Goal: Contribute content: Contribute content

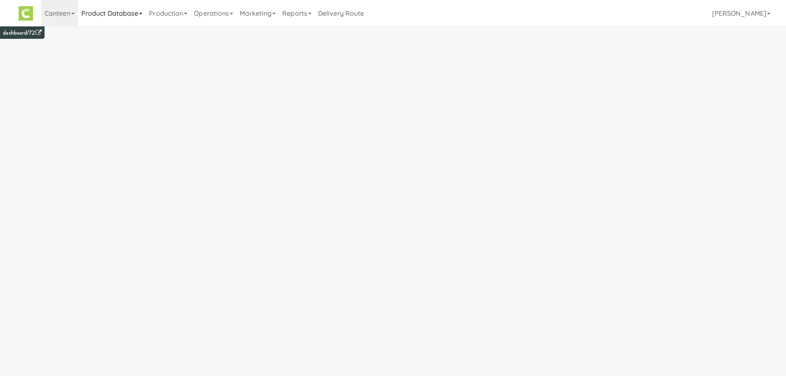
click at [78, 14] on link "Product Database" at bounding box center [112, 13] width 68 height 26
click at [54, 17] on link "Canteen" at bounding box center [59, 13] width 37 height 26
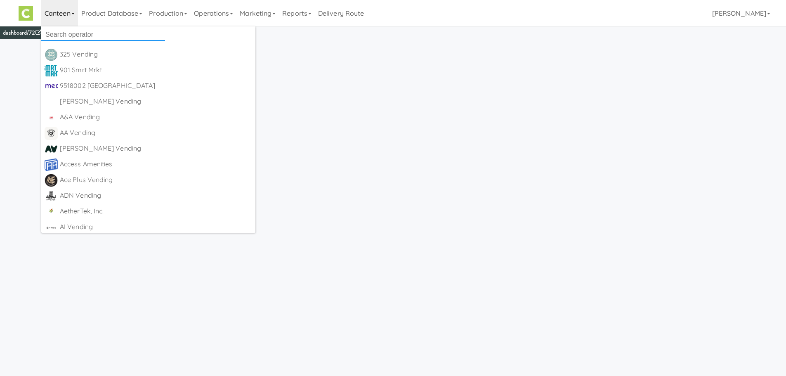
click at [72, 35] on input "text" at bounding box center [103, 34] width 124 height 12
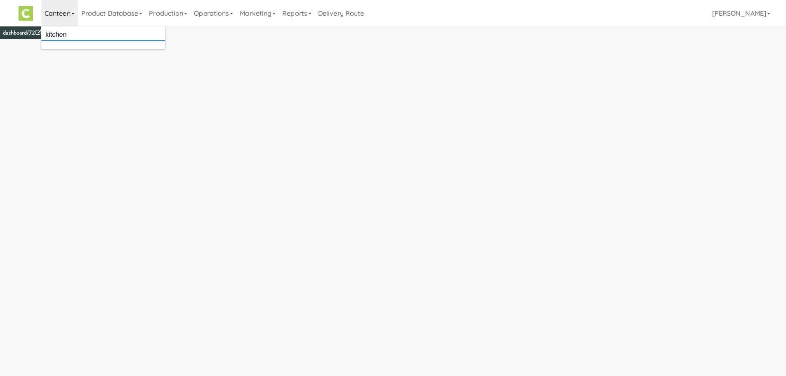
type input "kitchen"
click at [73, 57] on div "KitchenMate" at bounding box center [111, 54] width 102 height 12
click at [137, 18] on link "Product Database" at bounding box center [125, 13] width 68 height 26
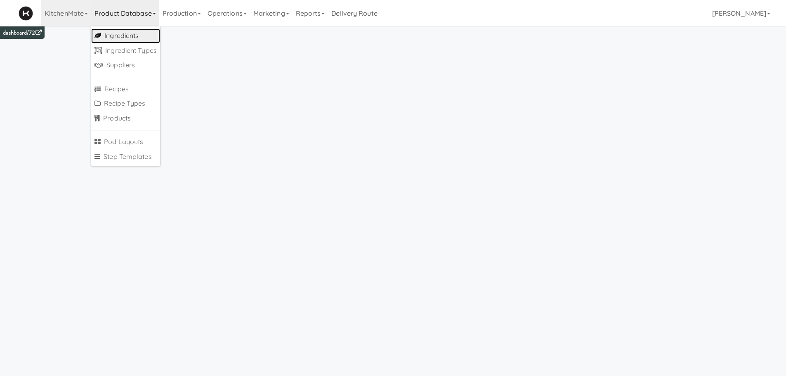
click at [131, 34] on link "Ingredients" at bounding box center [125, 35] width 69 height 15
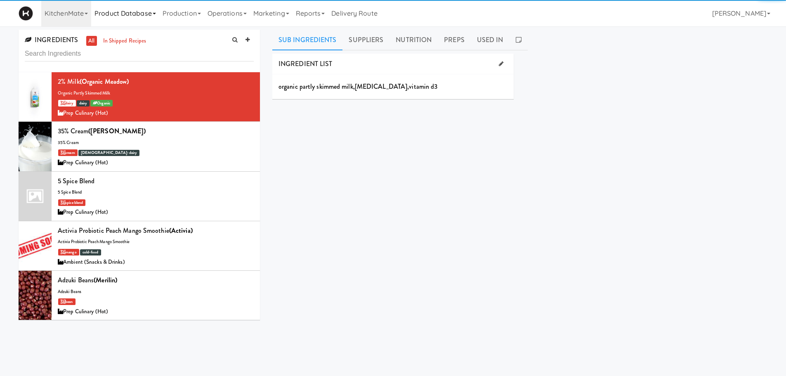
click at [124, 19] on link "Product Database" at bounding box center [125, 13] width 68 height 26
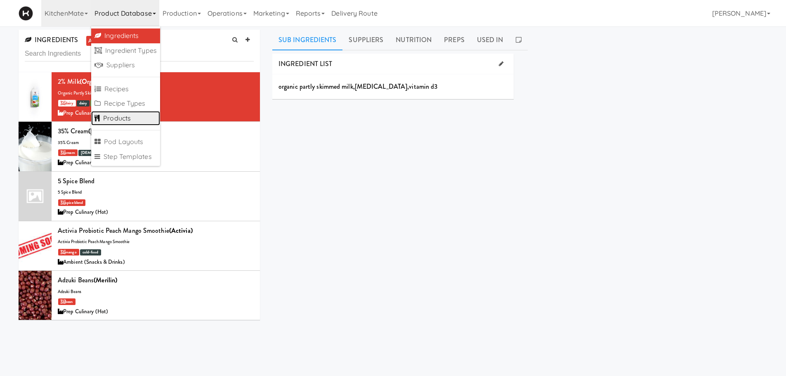
click at [124, 113] on link "Products" at bounding box center [125, 118] width 69 height 15
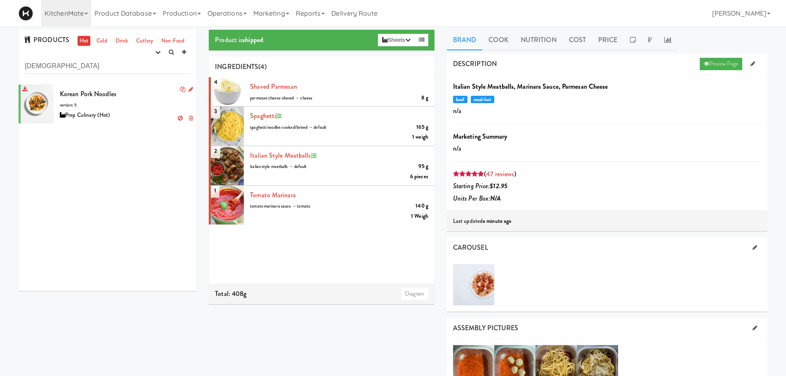
click at [144, 99] on div "Korean Pork Noodles version: 5 Prep Culinary (Hot)" at bounding box center [125, 104] width 130 height 33
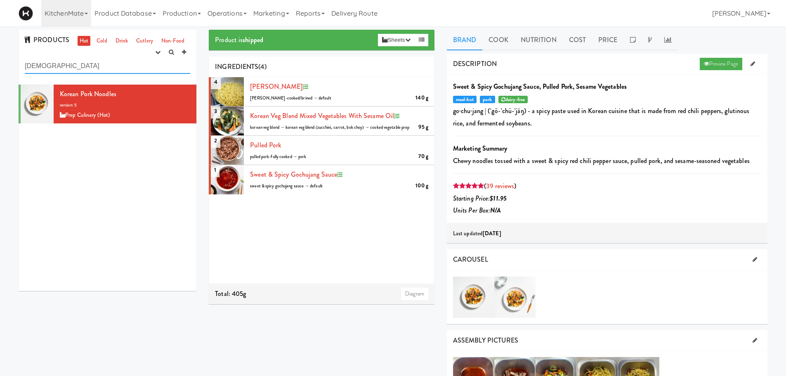
drag, startPoint x: 55, startPoint y: 67, endPoint x: 0, endPoint y: 74, distance: 55.7
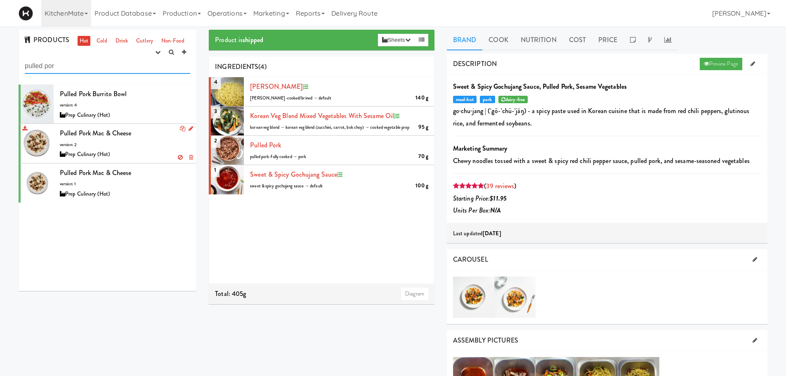
type input "pulled por"
click at [129, 139] on div "Pulled Pork Mac & Cheese version: 2 Prep Culinary (Hot)" at bounding box center [125, 143] width 130 height 33
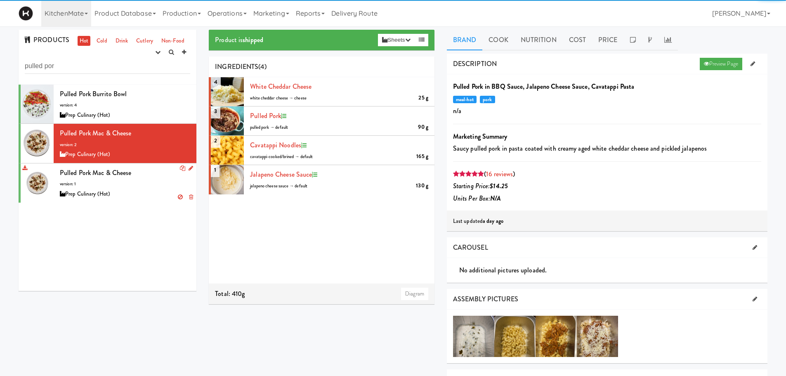
click at [118, 178] on div "Pulled Pork Mac & Cheese version: 1 Prep Culinary (Hot)" at bounding box center [125, 183] width 130 height 33
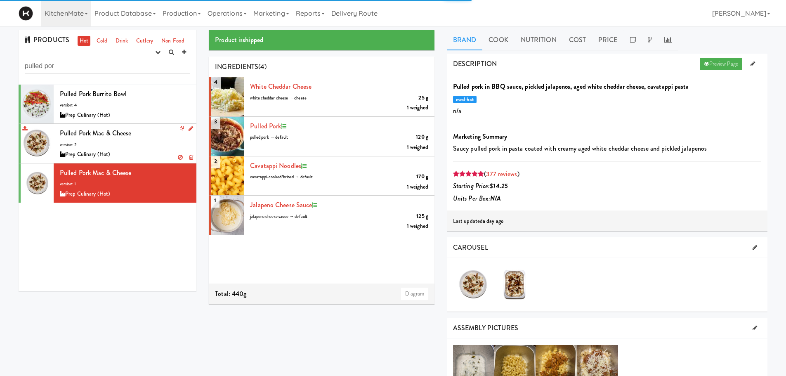
click at [132, 153] on div "Prep Culinary (Hot)" at bounding box center [125, 154] width 130 height 10
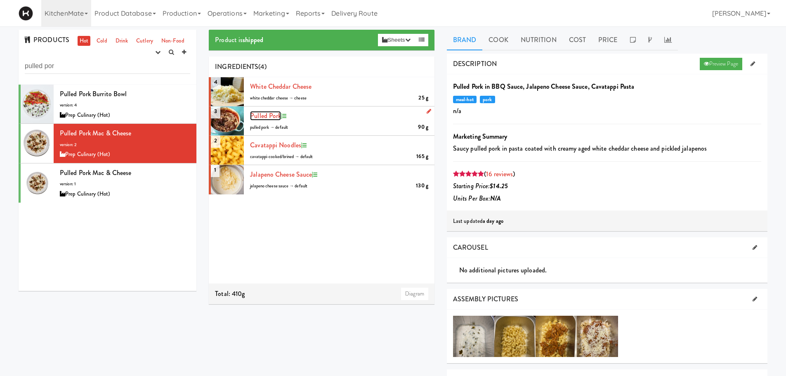
click at [267, 118] on span "Pulled Pork" at bounding box center [265, 115] width 31 height 9
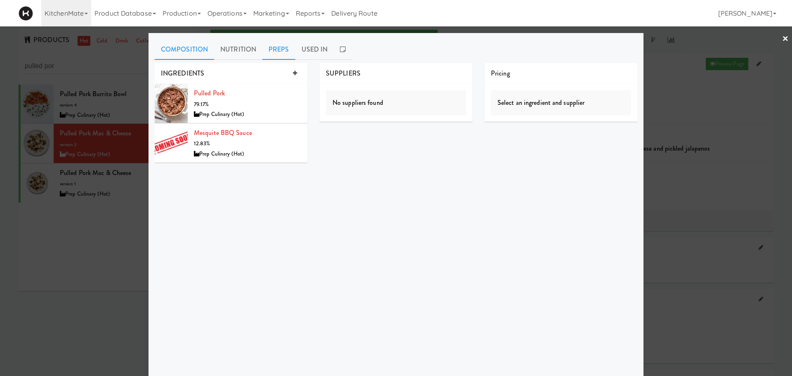
click at [270, 54] on link "Preps" at bounding box center [278, 49] width 33 height 21
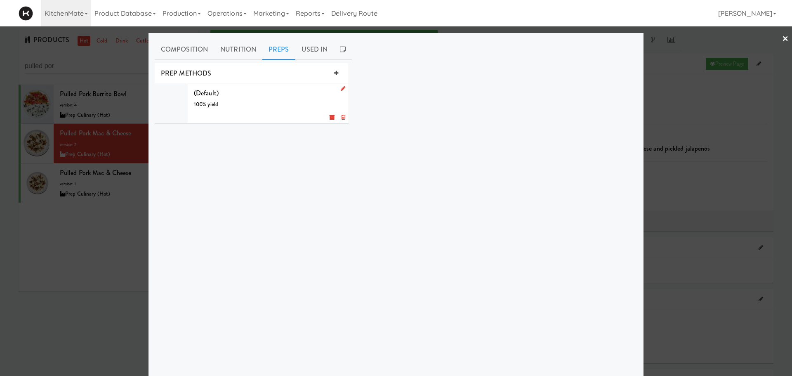
click at [238, 101] on div "(Default) 100% yield g" at bounding box center [268, 103] width 149 height 33
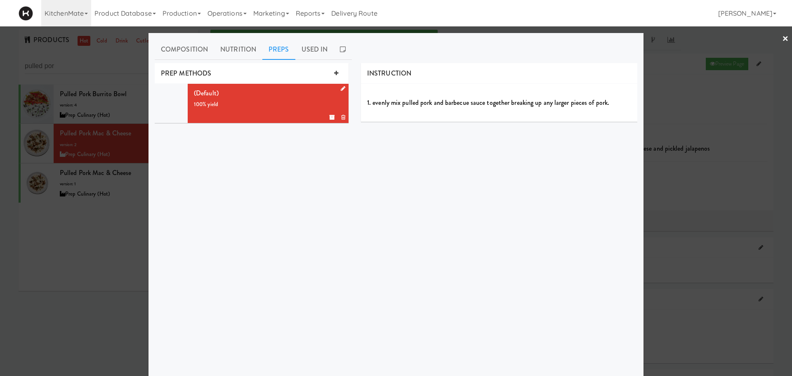
click at [337, 87] on link at bounding box center [341, 89] width 8 height 10
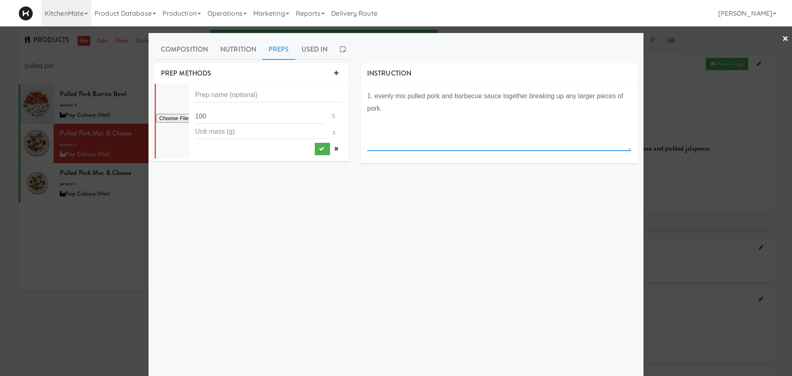
click at [479, 107] on textarea "1. evenly mix pulled pork and barbecue sauce together breaking up any larger pi…" at bounding box center [499, 120] width 264 height 61
type textarea "1. evenly mix pulled pork and barbecue sauce together breaking up any larger pi…"
click at [334, 149] on icon at bounding box center [336, 148] width 4 height 5
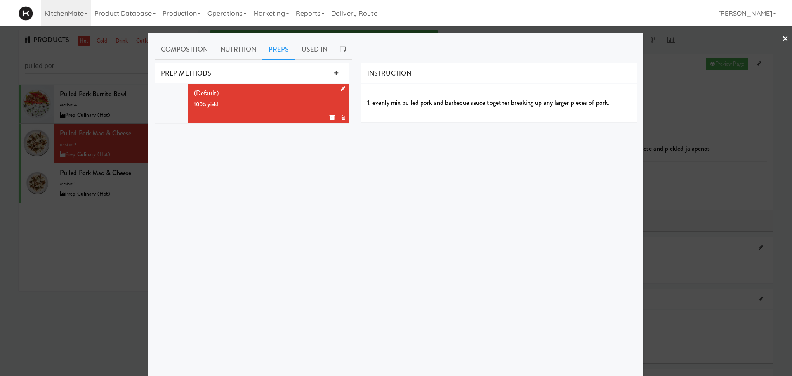
click at [782, 38] on link "×" at bounding box center [785, 39] width 7 height 26
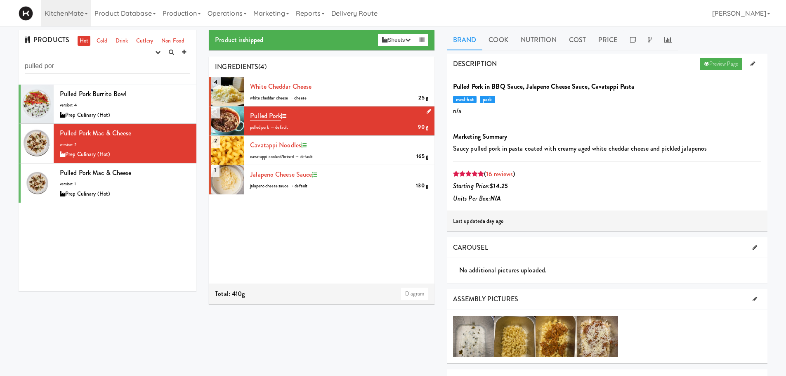
click at [427, 110] on icon at bounding box center [429, 111] width 5 height 5
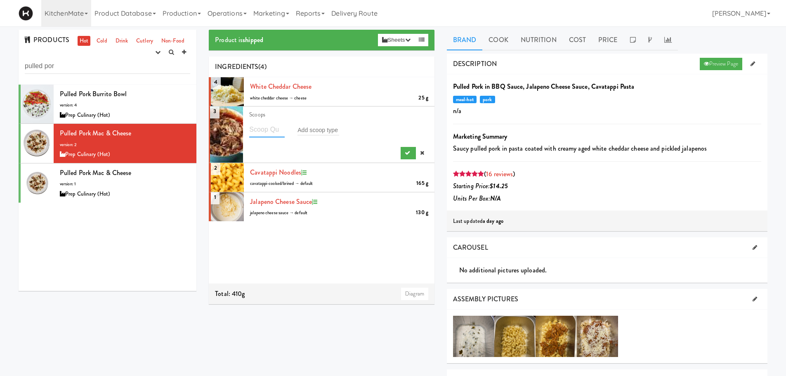
click at [253, 130] on input "number" at bounding box center [266, 129] width 35 height 15
click at [416, 151] on link at bounding box center [422, 153] width 12 height 12
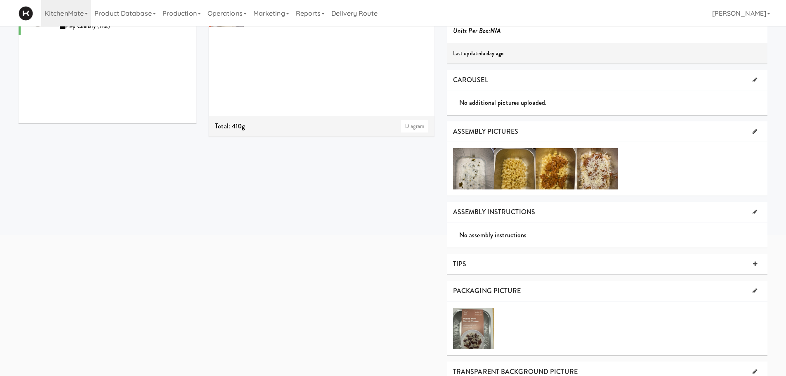
scroll to position [170, 0]
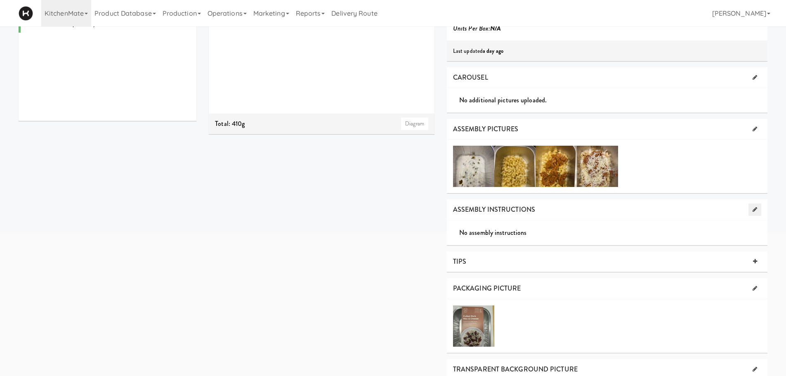
click at [753, 211] on icon at bounding box center [754, 209] width 5 height 5
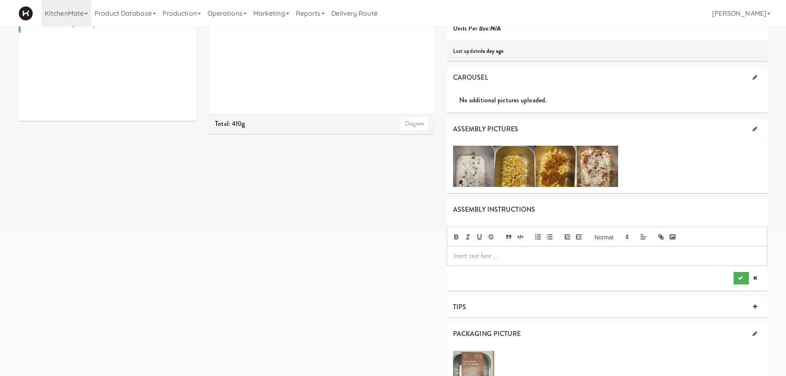
click at [464, 264] on div at bounding box center [607, 255] width 320 height 19
click at [678, 255] on p "EVENLY DISTRIBUTE PORK ACROSS TO NOODLES. AVOID LARGE CLUMPS AS THEY WILL NOT" at bounding box center [606, 255] width 307 height 9
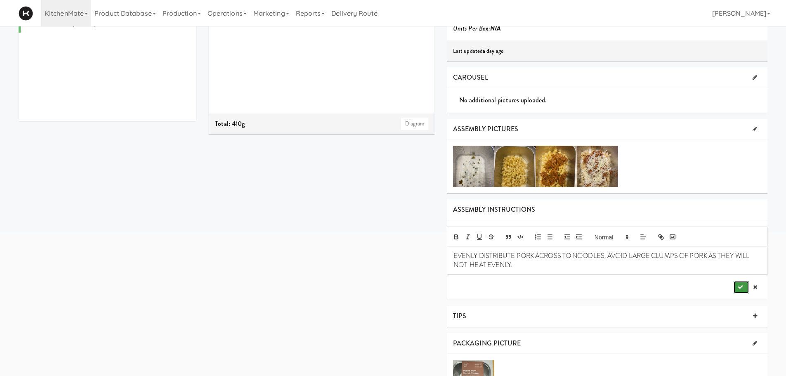
click at [741, 288] on icon "submit" at bounding box center [740, 286] width 5 height 5
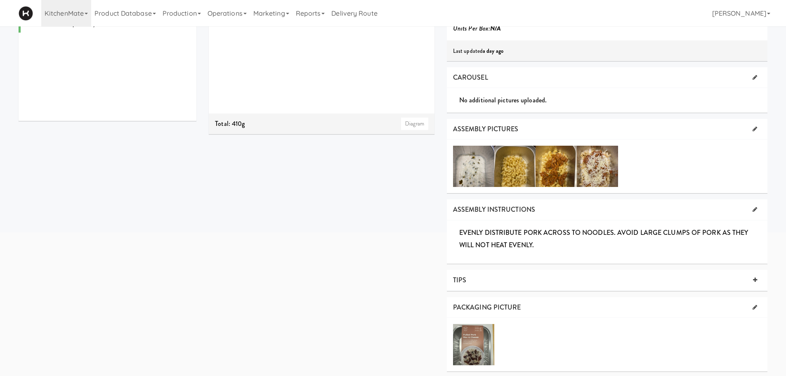
scroll to position [0, 0]
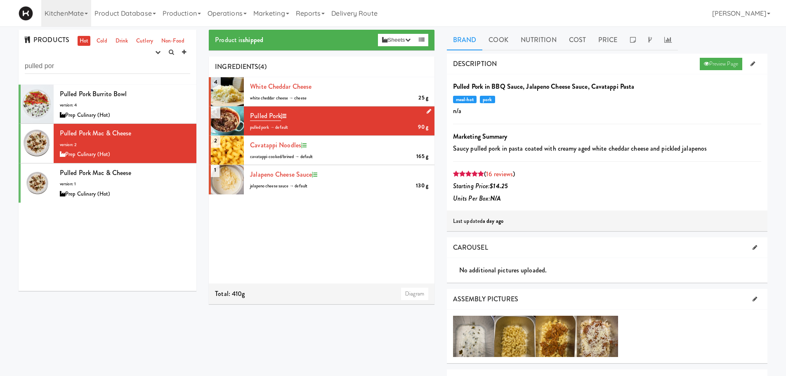
click at [397, 33] on div "Product is shipped Sheets Order List (Prep Culinary (Hot)) Recipe Sheet Assembl…" at bounding box center [322, 40] width 226 height 21
click at [394, 40] on button "Sheets" at bounding box center [396, 40] width 36 height 12
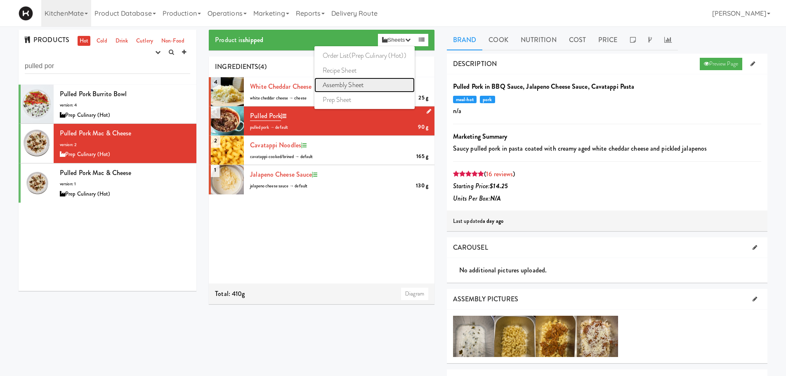
click at [356, 90] on link "Assembly Sheet" at bounding box center [364, 85] width 100 height 15
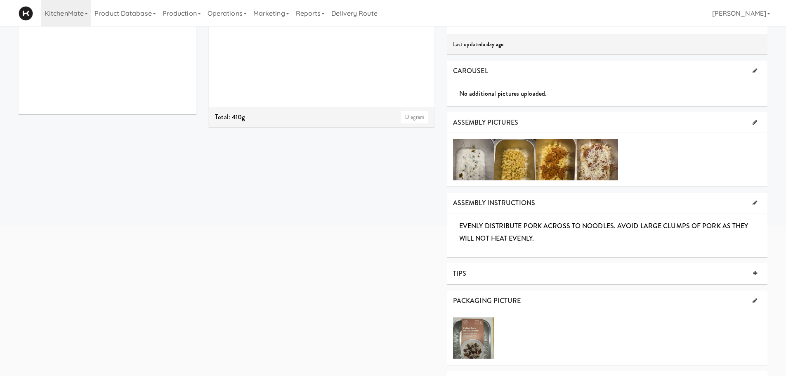
scroll to position [219, 0]
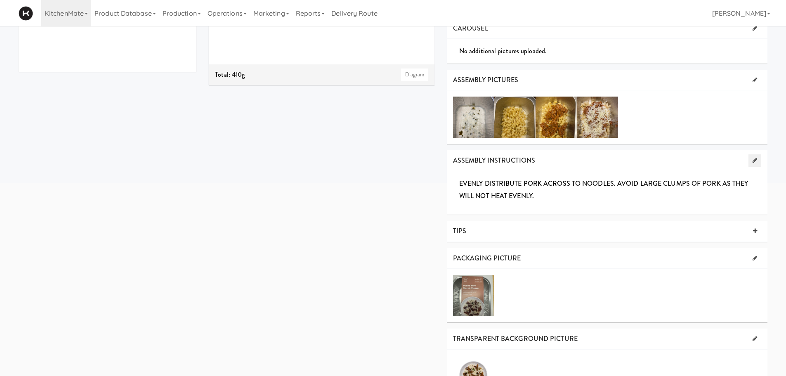
click at [752, 159] on icon at bounding box center [754, 160] width 5 height 5
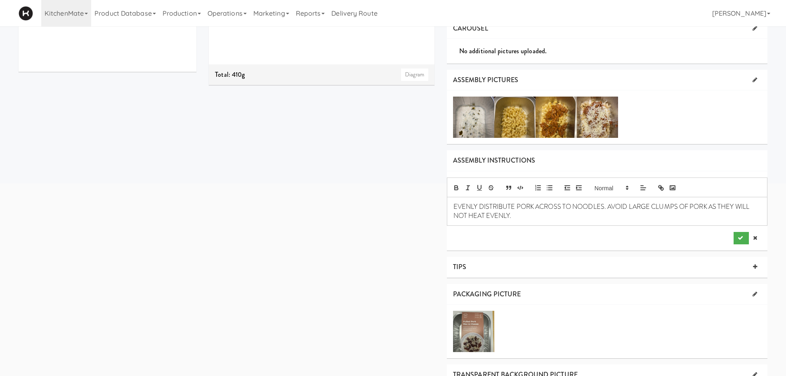
click at [605, 206] on p "EVENLY DISTRIBUTE PORK ACROSS TO NOODLES. AVOID LARGE CLUMPS OF PORK AS THEY WI…" at bounding box center [606, 211] width 307 height 19
click at [741, 237] on icon "submit" at bounding box center [740, 237] width 5 height 5
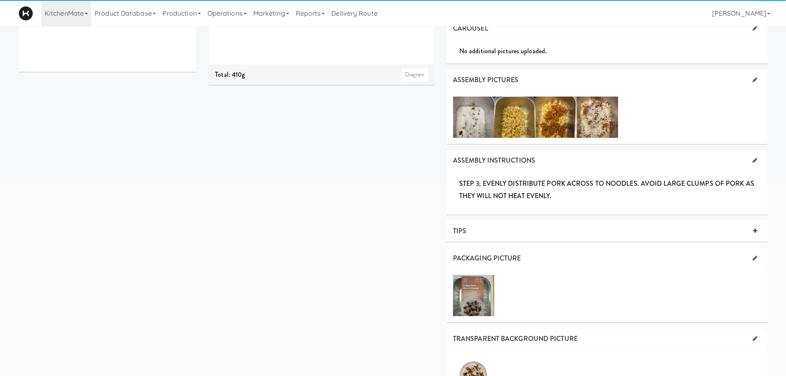
click at [363, 244] on div "Product is shipped Sheets Order List (Prep Culinary (Hot)) Recipe Sheet Assembl…" at bounding box center [488, 169] width 571 height 717
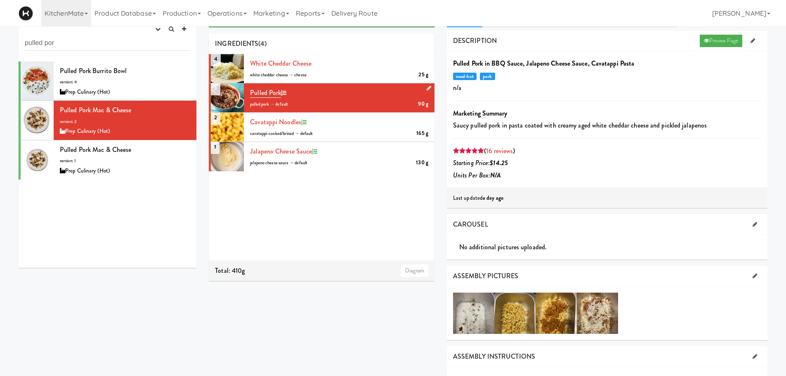
scroll to position [0, 0]
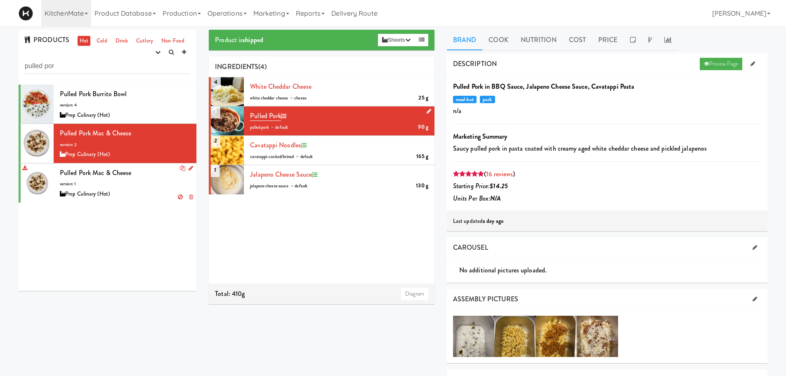
click at [77, 173] on span "Pulled Pork Mac & Cheese" at bounding box center [95, 172] width 71 height 9
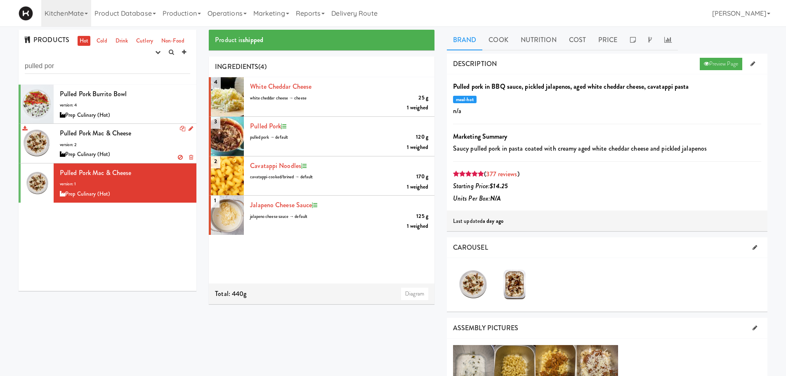
click at [147, 142] on div "Pulled Pork Mac & Cheese version: 2 Prep Culinary (Hot)" at bounding box center [125, 143] width 130 height 33
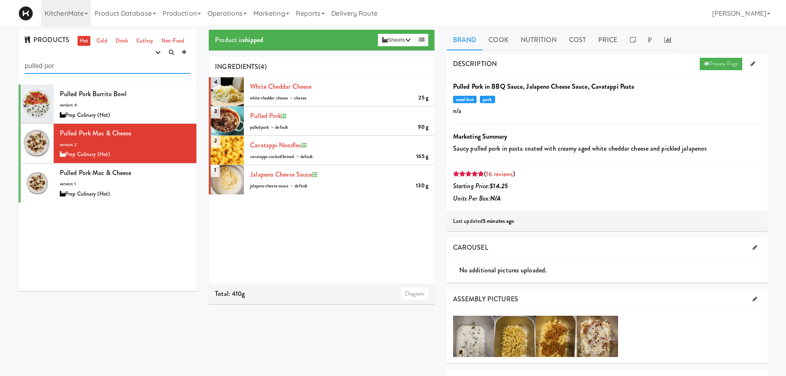
drag, startPoint x: 57, startPoint y: 64, endPoint x: 0, endPoint y: 61, distance: 57.4
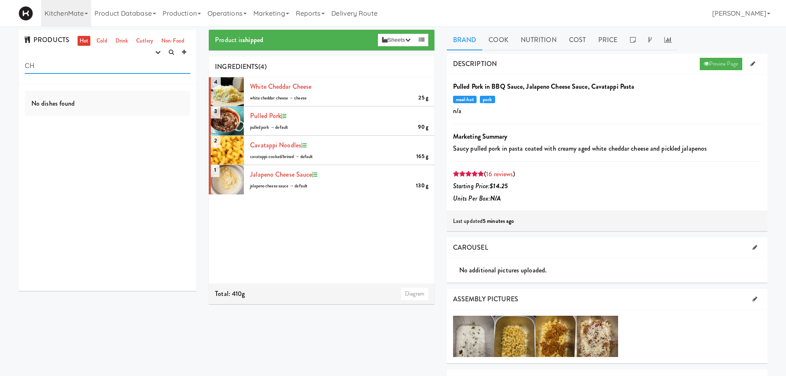
type input "C"
type input "sweet"
click at [112, 113] on div "Prep Culinary (Hot)" at bounding box center [125, 115] width 130 height 10
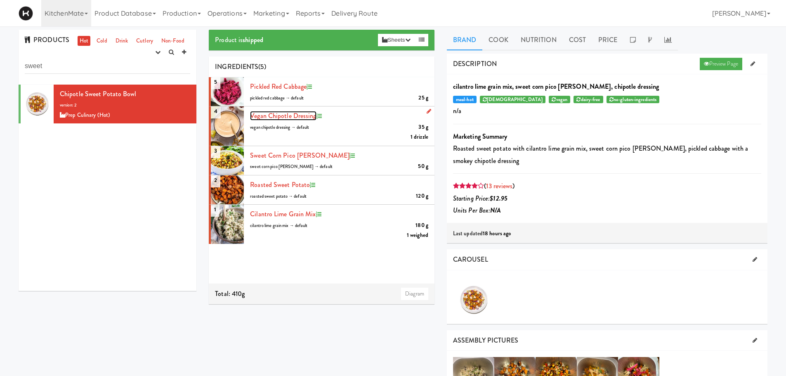
click at [258, 112] on span "Vegan Chipotle Dressing" at bounding box center [283, 115] width 66 height 9
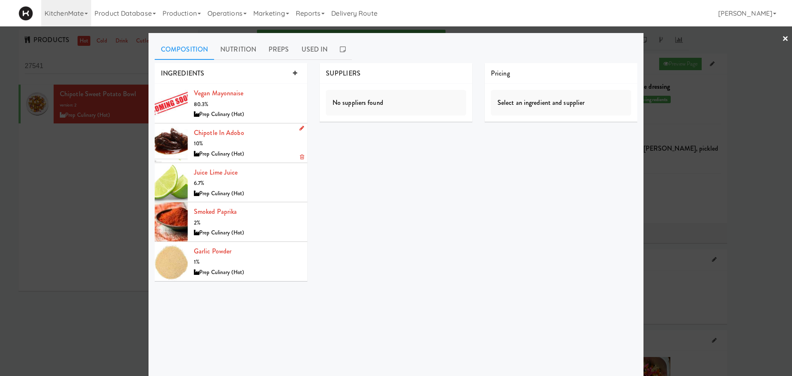
click at [300, 130] on icon at bounding box center [302, 127] width 5 height 5
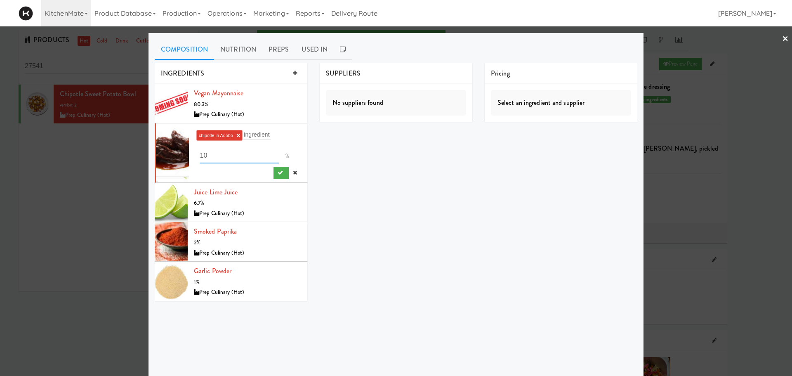
click at [212, 154] on input "10" at bounding box center [239, 155] width 79 height 15
type input "1"
type input "7"
click at [274, 174] on button "submit" at bounding box center [281, 173] width 15 height 12
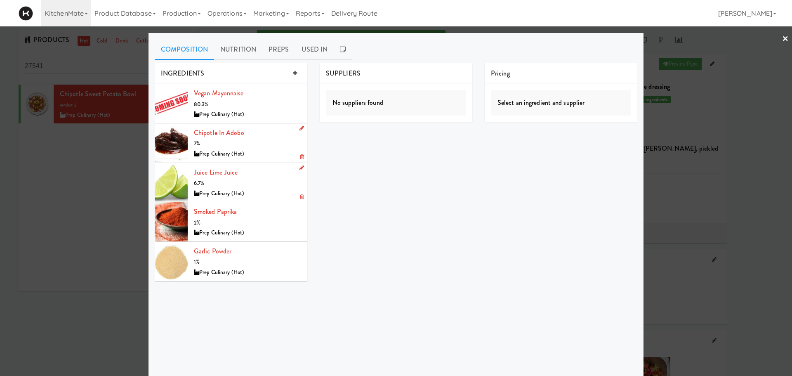
click at [300, 166] on icon at bounding box center [302, 167] width 5 height 5
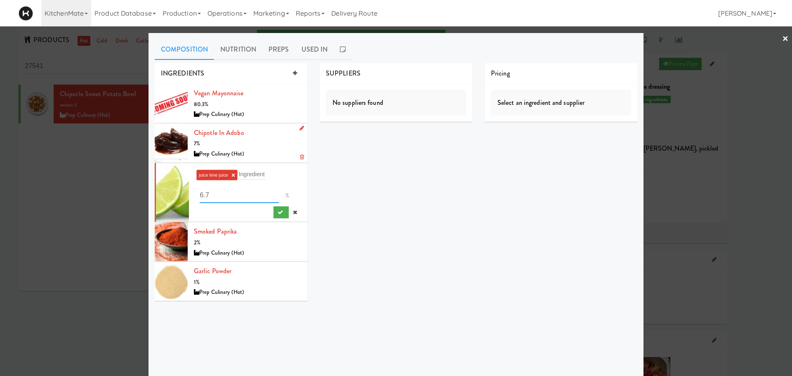
click at [200, 194] on input "6.7" at bounding box center [239, 195] width 79 height 15
type input "7.7"
click at [278, 213] on icon "submit" at bounding box center [280, 212] width 5 height 5
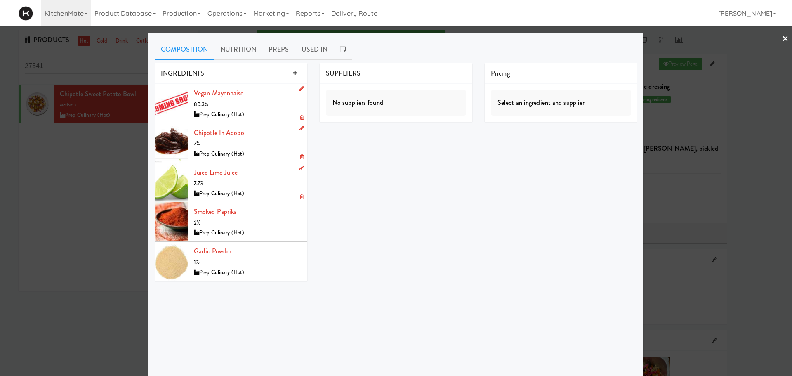
click at [300, 90] on icon at bounding box center [302, 88] width 5 height 5
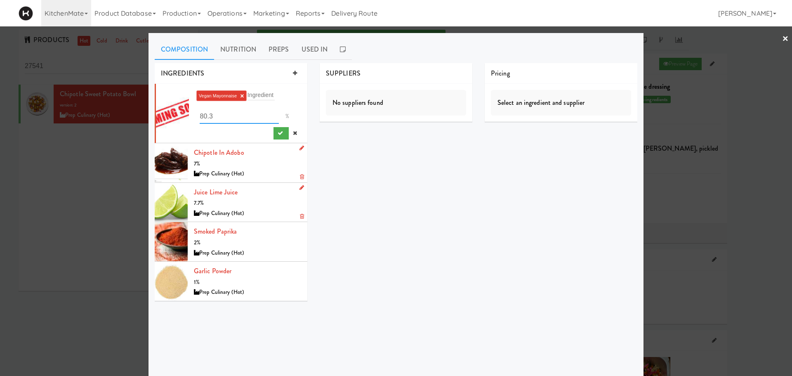
click at [206, 112] on input "80.3" at bounding box center [239, 116] width 79 height 15
type input "82.3"
click at [278, 129] on button "submit" at bounding box center [281, 133] width 15 height 12
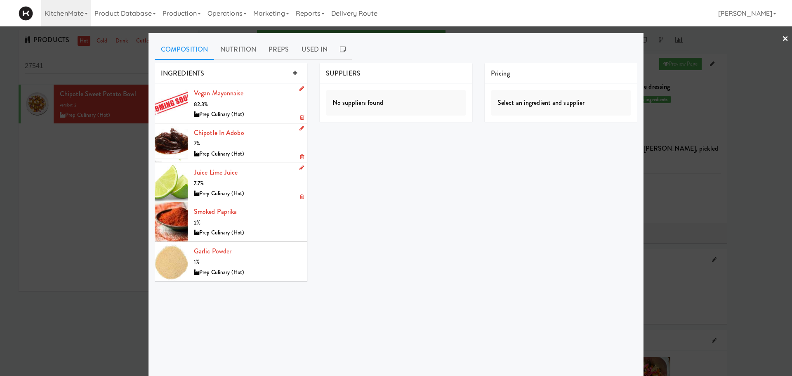
click at [103, 158] on div at bounding box center [396, 188] width 792 height 376
